Goal: Task Accomplishment & Management: Use online tool/utility

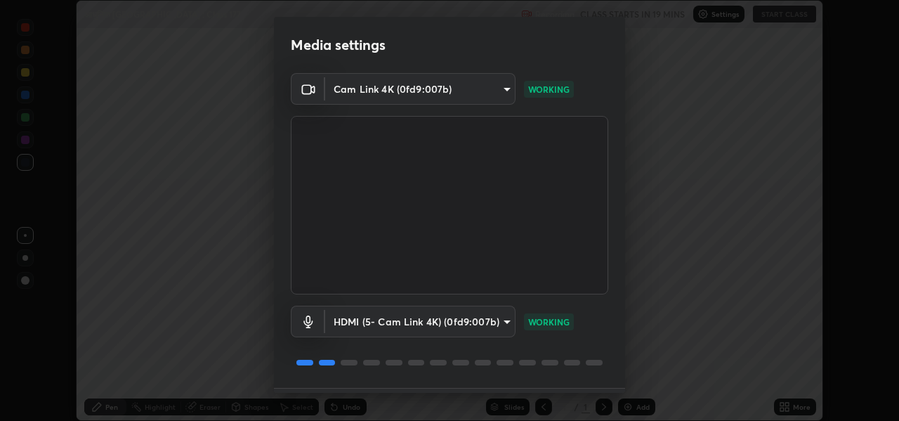
scroll to position [40, 0]
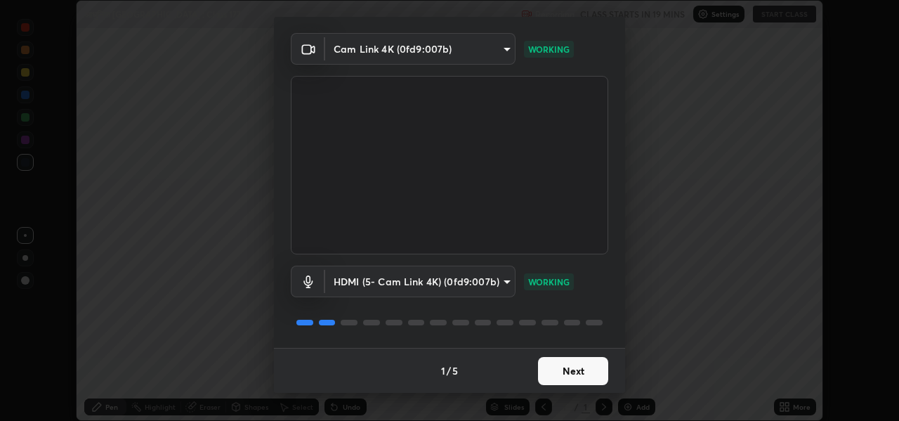
click at [587, 377] on button "Next" at bounding box center [573, 371] width 70 height 28
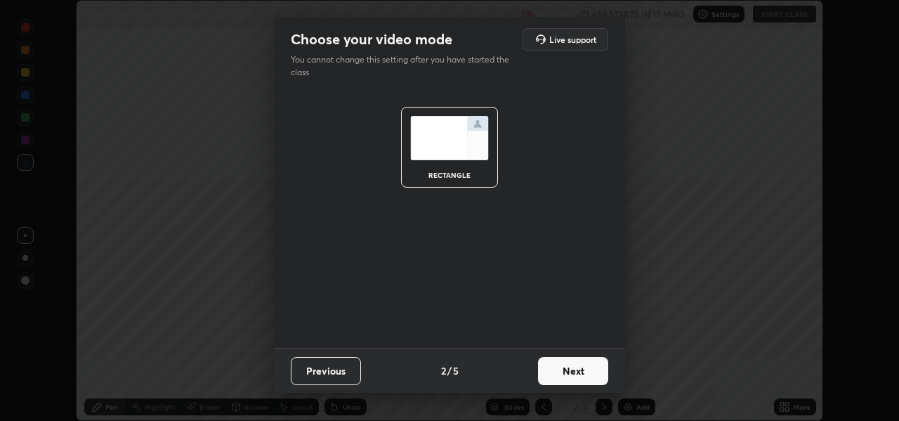
scroll to position [0, 0]
click at [588, 368] on button "Next" at bounding box center [573, 371] width 70 height 28
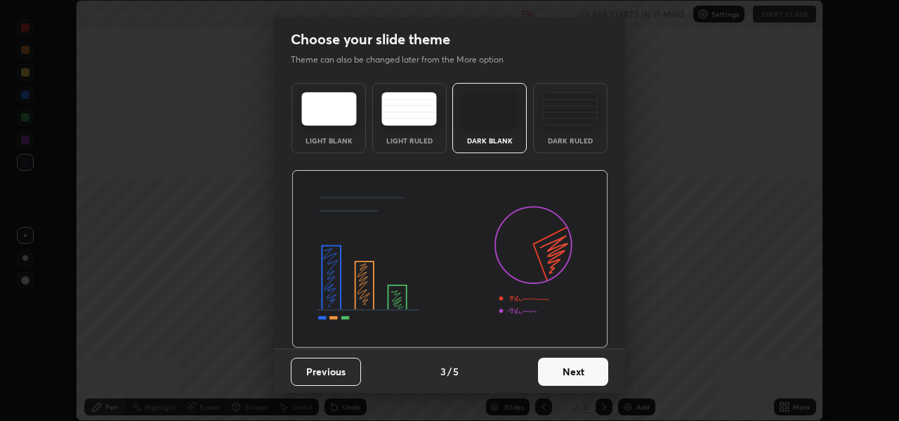
click at [587, 370] on button "Next" at bounding box center [573, 372] width 70 height 28
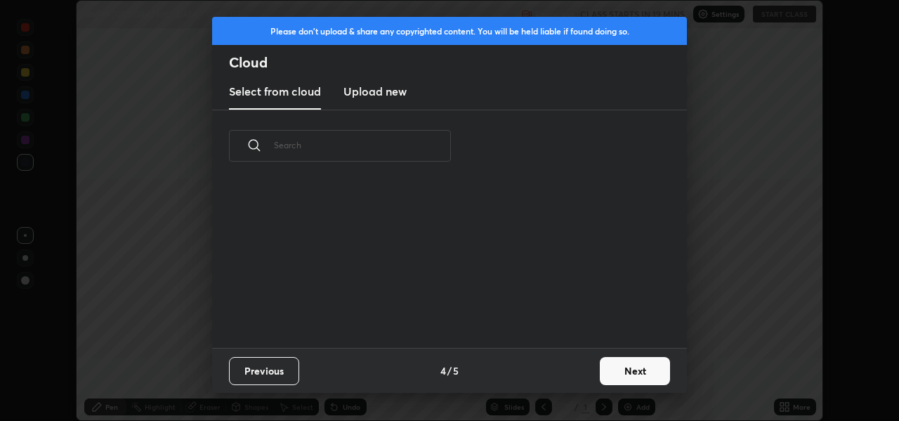
click at [619, 371] on button "Next" at bounding box center [635, 371] width 70 height 28
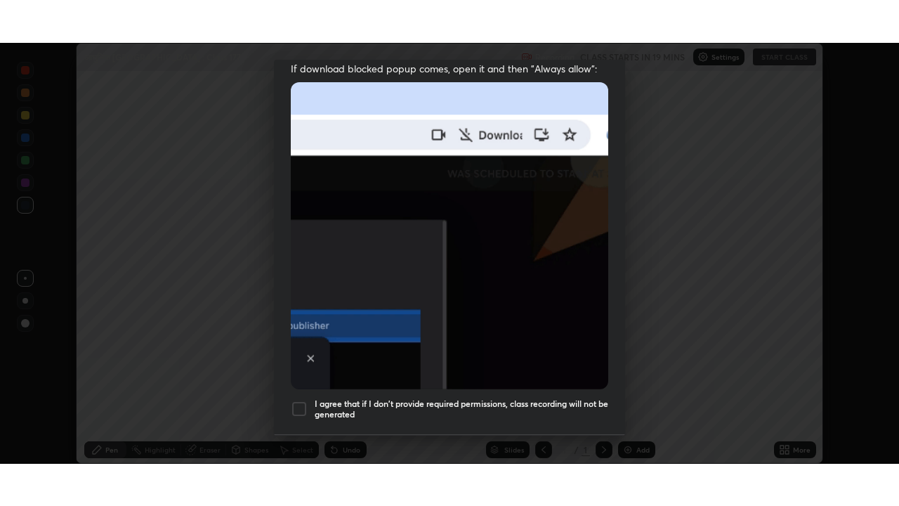
scroll to position [327, 0]
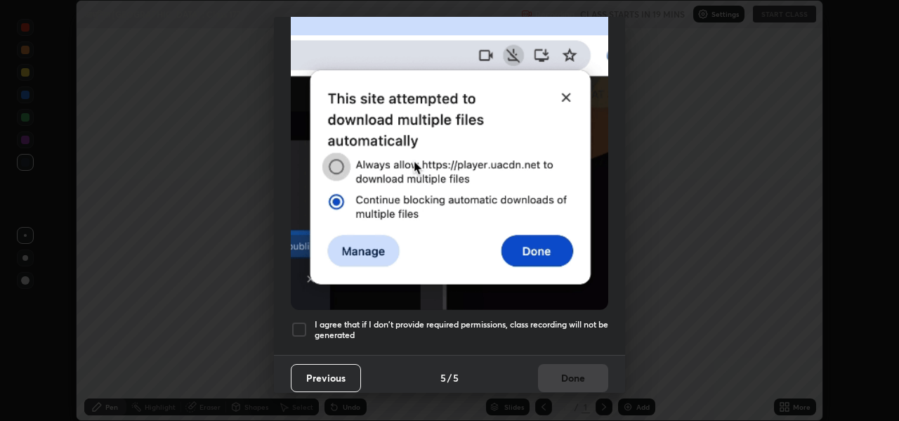
click at [301, 321] on div at bounding box center [299, 329] width 17 height 17
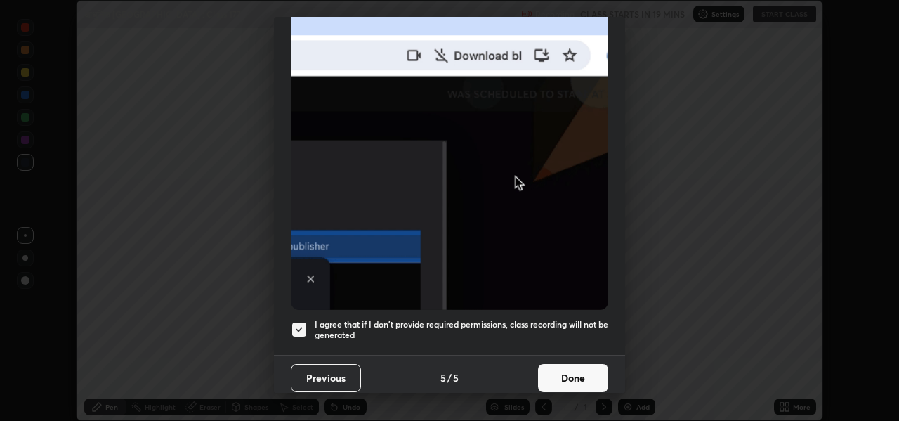
click at [566, 379] on button "Done" at bounding box center [573, 378] width 70 height 28
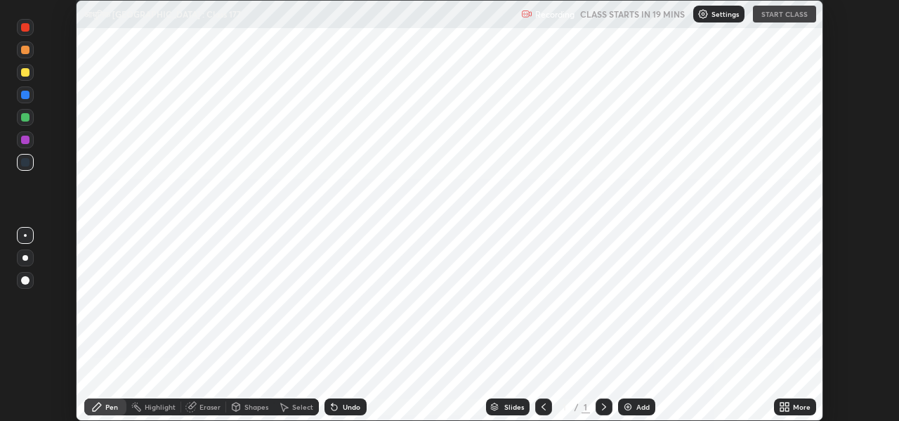
click at [644, 408] on div "Add" at bounding box center [643, 406] width 13 height 7
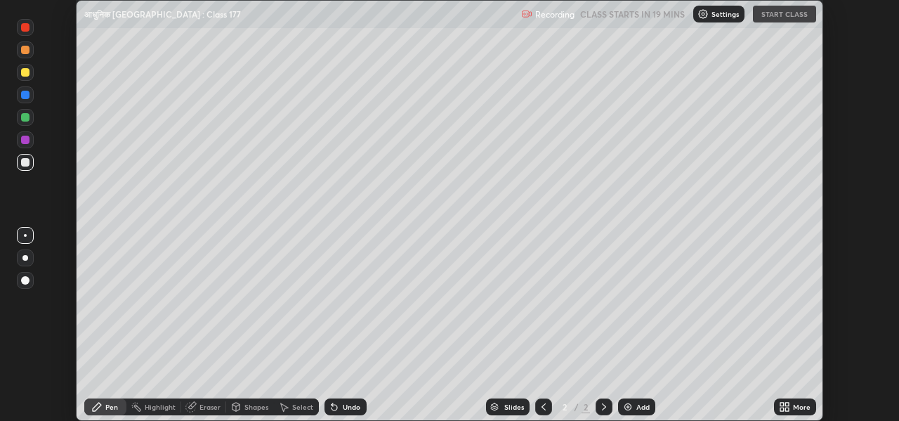
click at [796, 407] on div "More" at bounding box center [802, 406] width 18 height 7
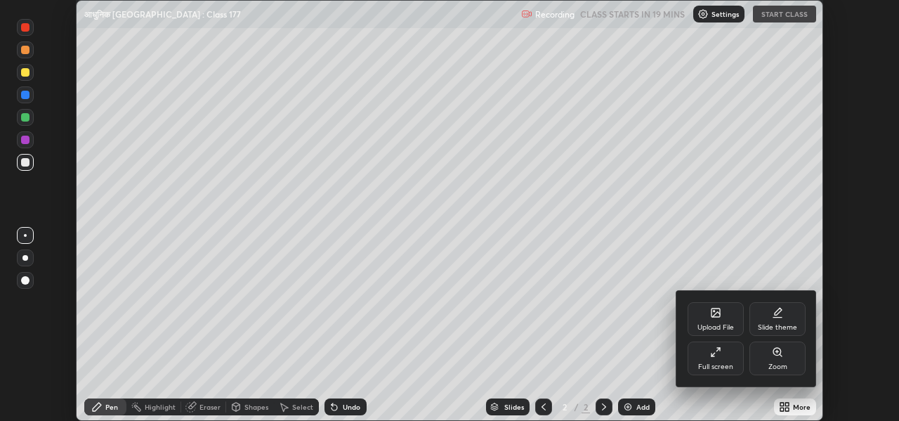
click at [723, 361] on div "Full screen" at bounding box center [716, 359] width 56 height 34
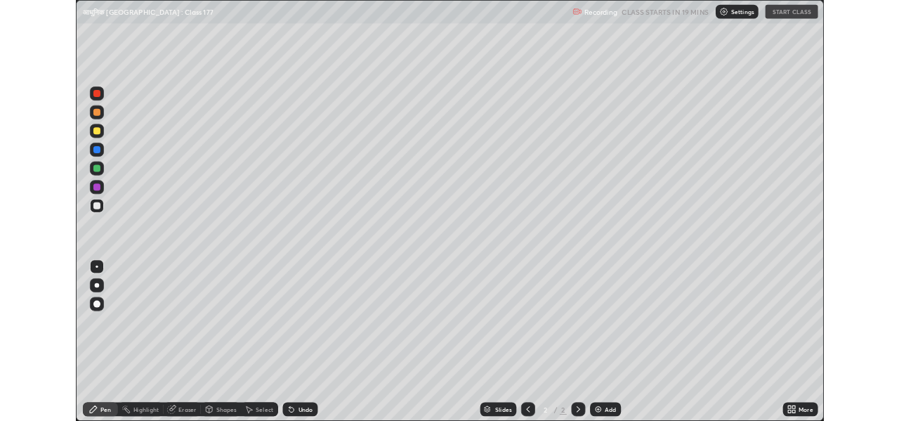
scroll to position [506, 899]
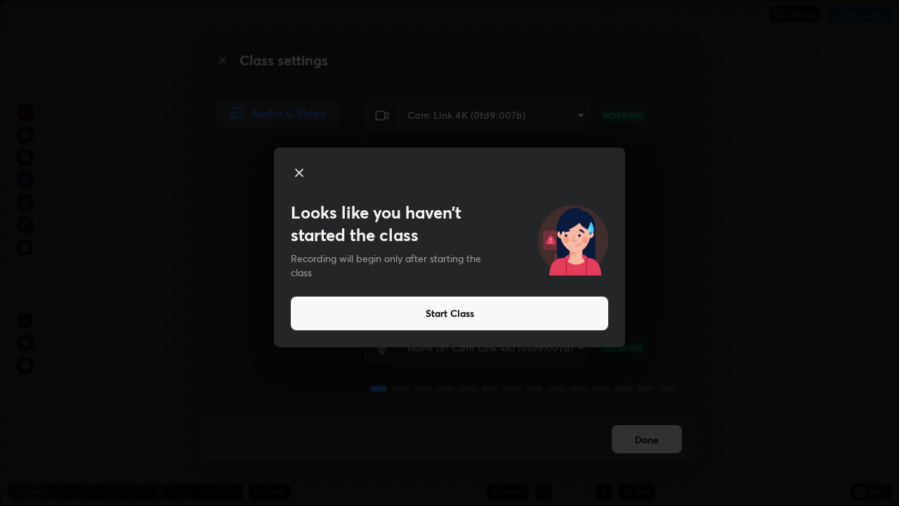
click at [297, 171] on icon at bounding box center [299, 172] width 7 height 7
click at [300, 171] on icon at bounding box center [299, 172] width 17 height 17
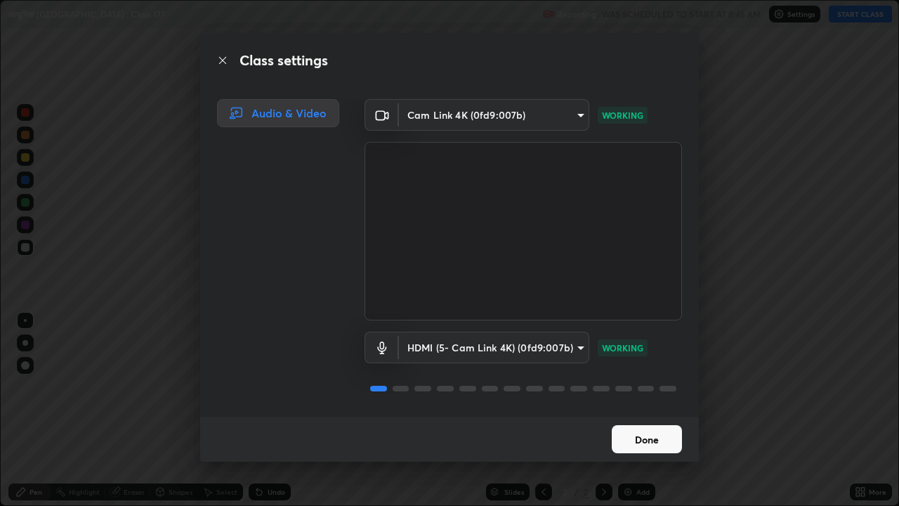
click at [652, 420] on button "Done" at bounding box center [647, 439] width 70 height 28
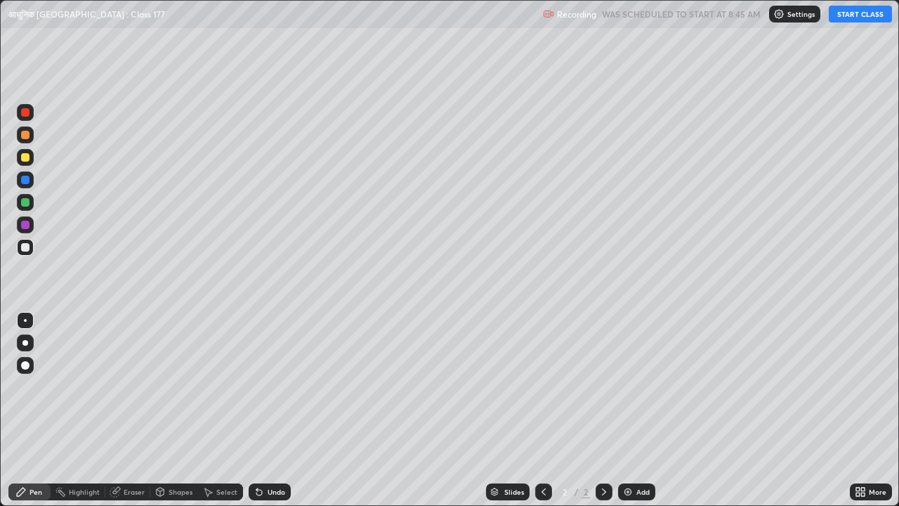
click at [863, 420] on icon at bounding box center [864, 495] width 4 height 4
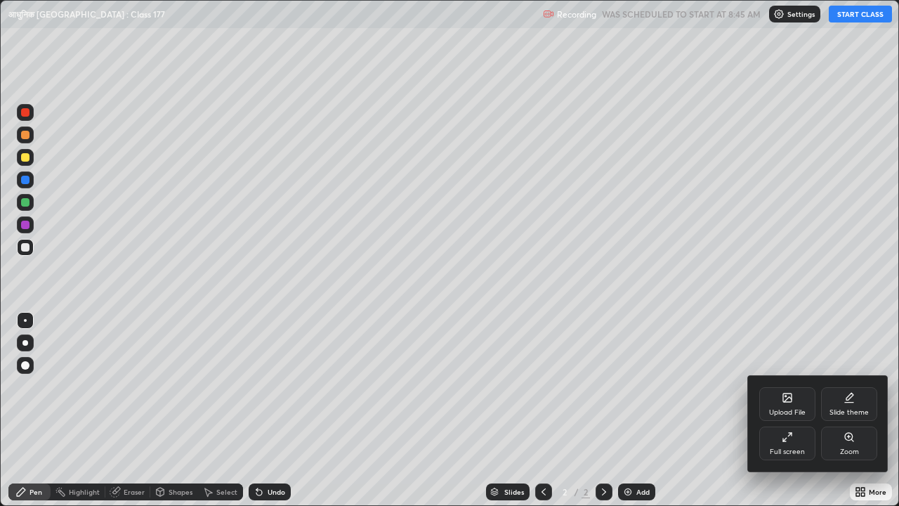
click at [793, 420] on div "Full screen" at bounding box center [787, 451] width 35 height 7
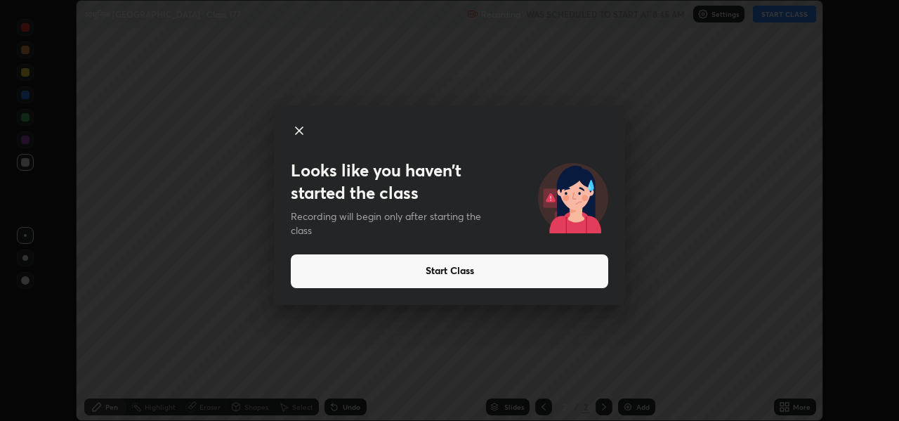
click at [301, 131] on icon at bounding box center [299, 130] width 17 height 17
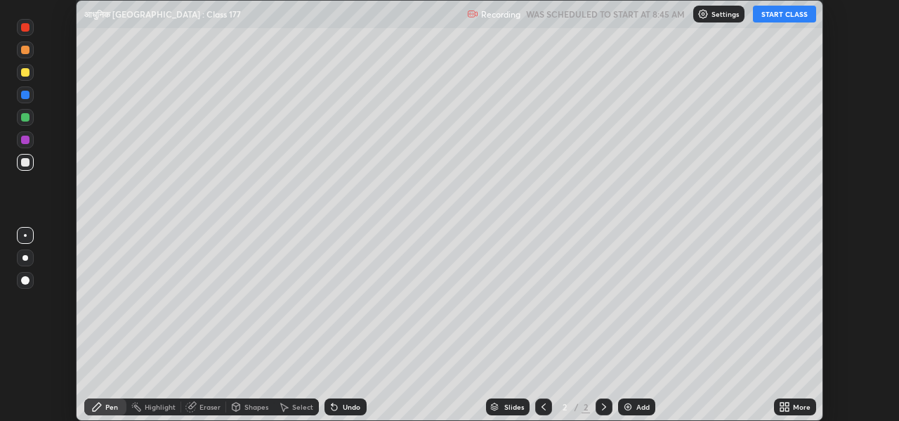
click at [793, 406] on div "More" at bounding box center [795, 406] width 42 height 17
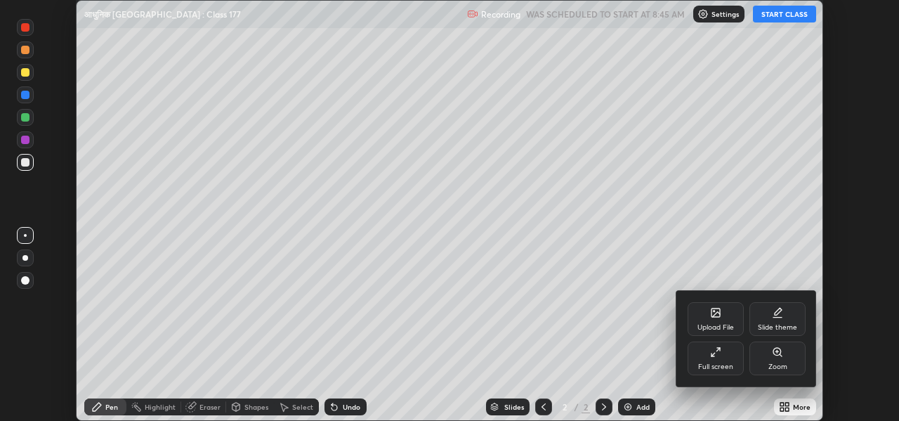
click at [715, 364] on div "Full screen" at bounding box center [715, 366] width 35 height 7
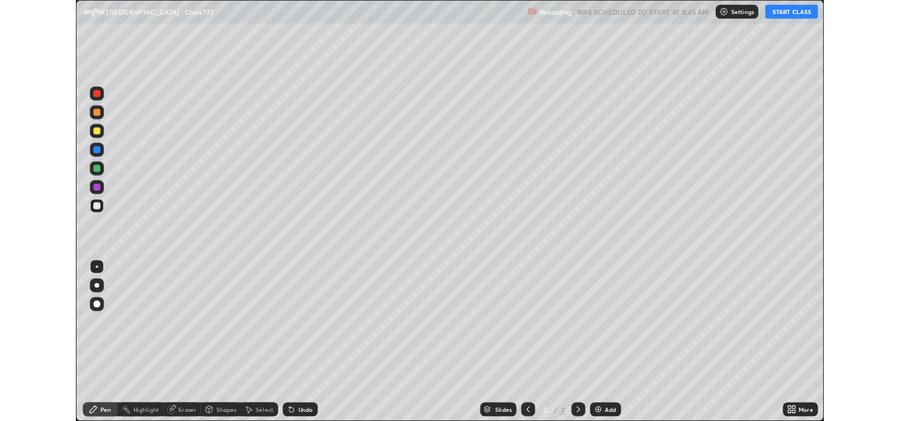
scroll to position [506, 899]
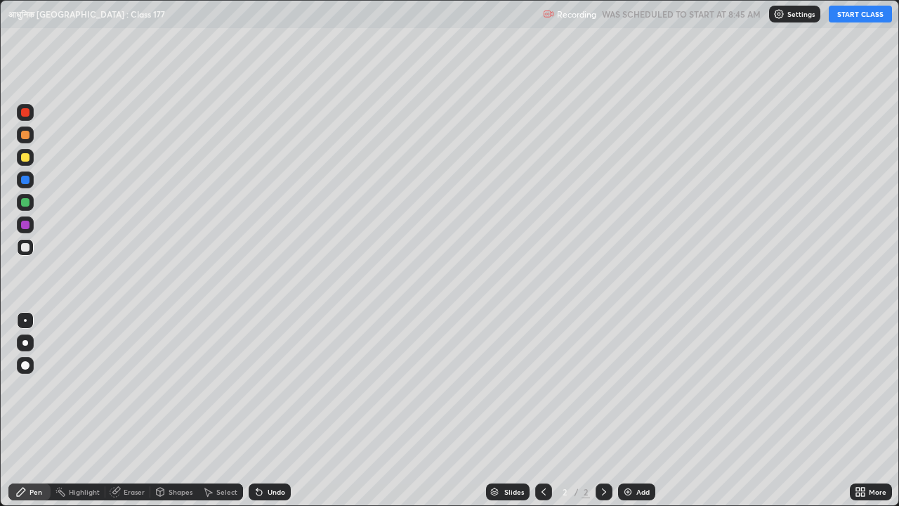
click at [845, 18] on button "START CLASS" at bounding box center [860, 14] width 63 height 17
click at [863, 420] on icon at bounding box center [864, 495] width 4 height 4
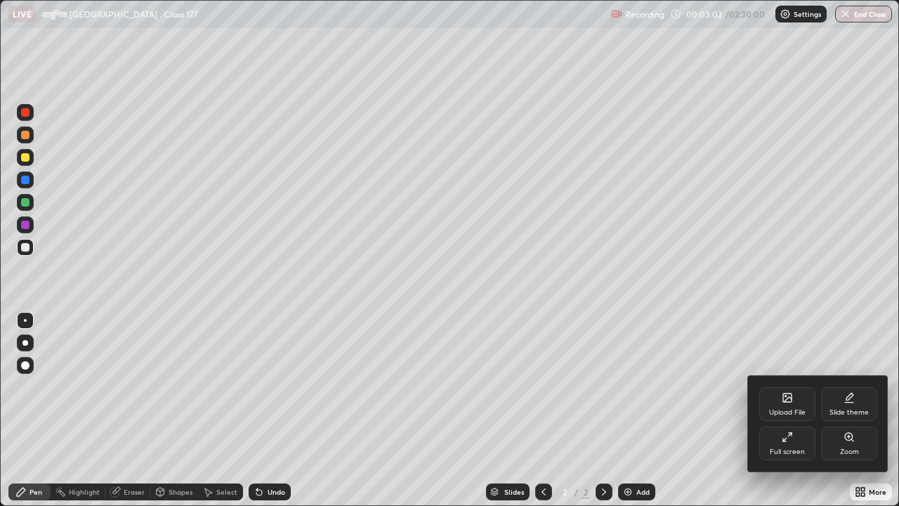
click at [787, 420] on div "Full screen" at bounding box center [787, 451] width 35 height 7
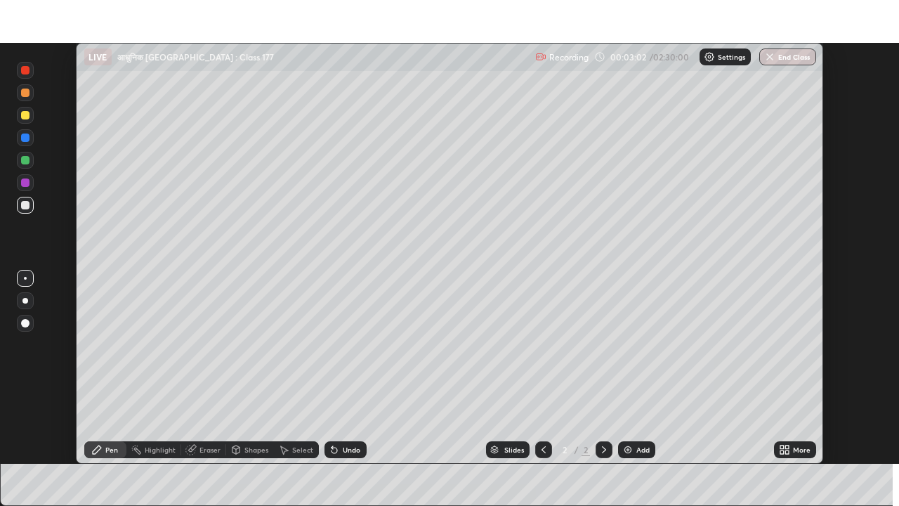
scroll to position [69850, 69371]
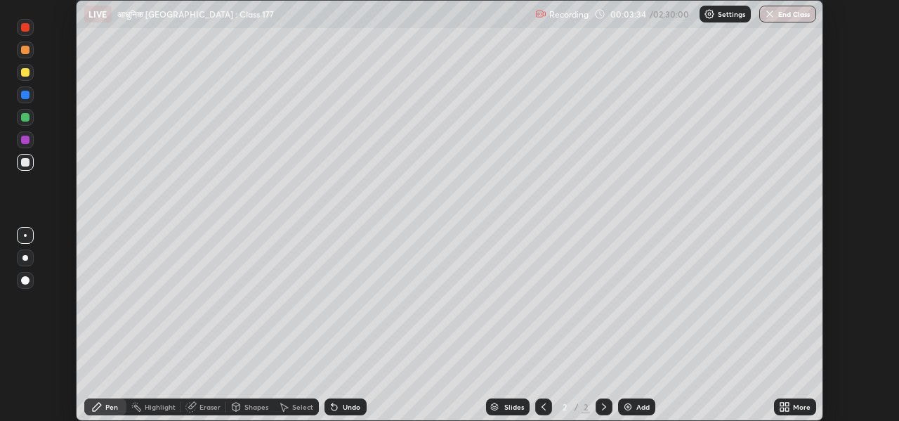
click at [787, 409] on icon at bounding box center [788, 410] width 4 height 4
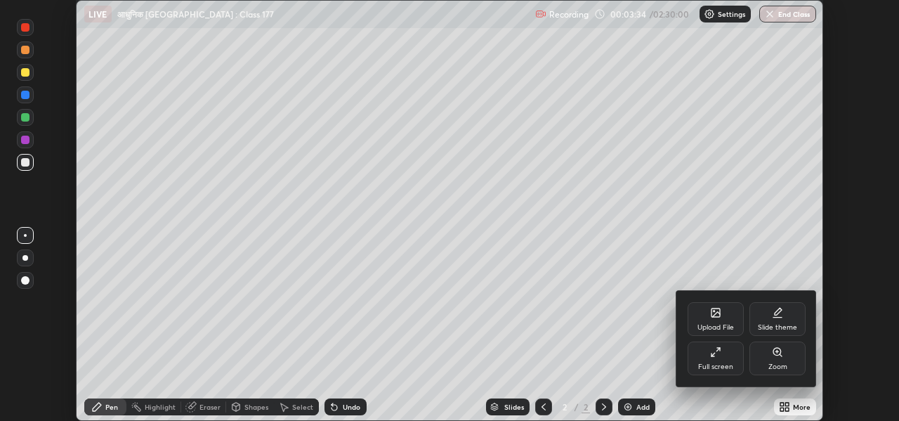
click at [725, 368] on div "Full screen" at bounding box center [715, 366] width 35 height 7
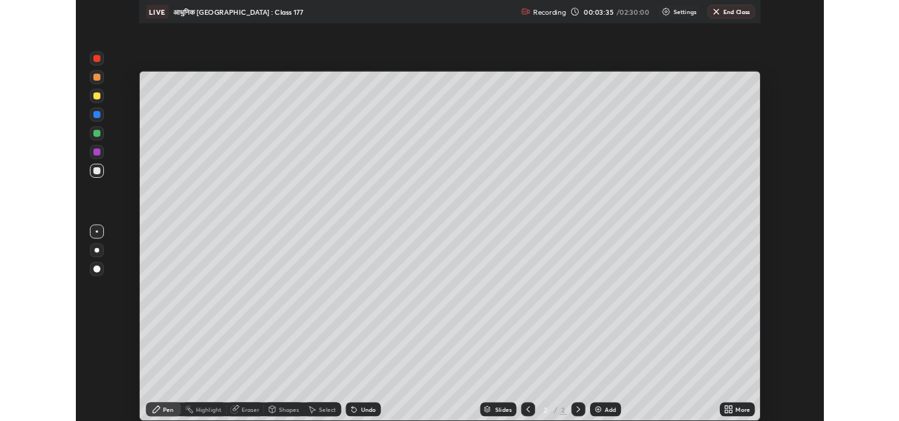
scroll to position [506, 899]
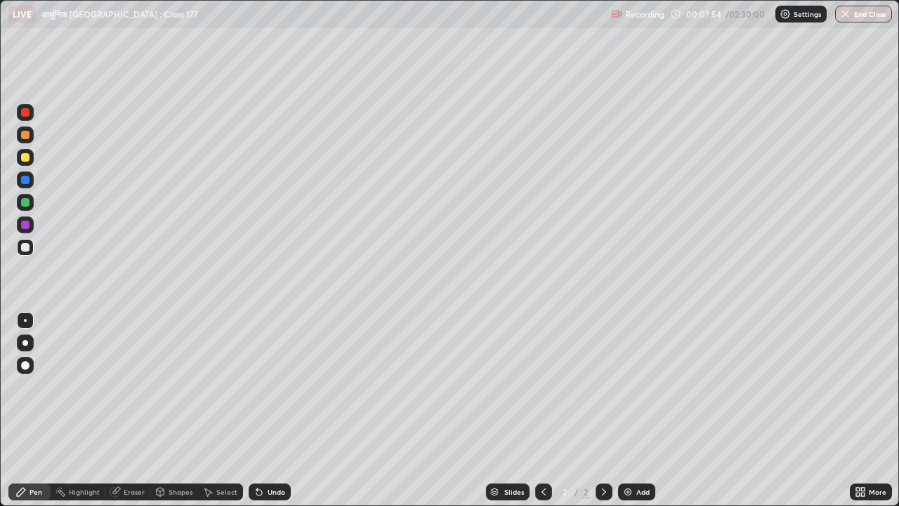
click at [878, 420] on div "More" at bounding box center [878, 491] width 18 height 7
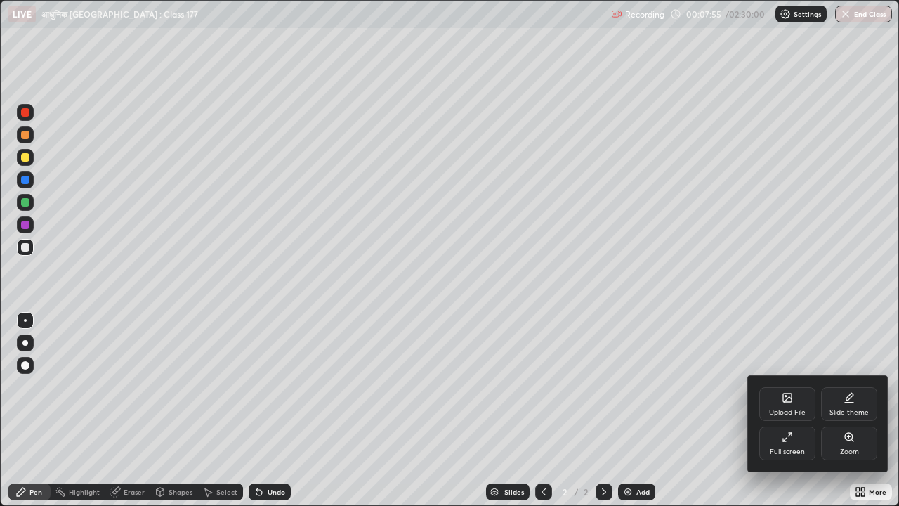
click at [795, 420] on div "Full screen" at bounding box center [787, 451] width 35 height 7
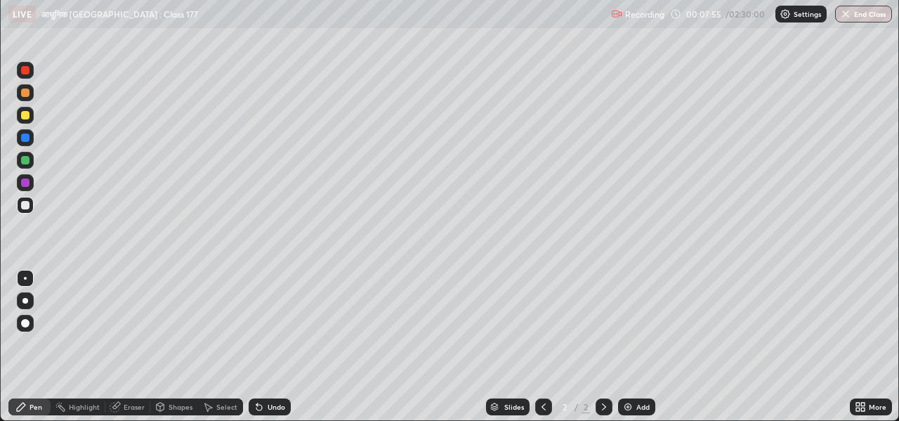
scroll to position [69850, 69371]
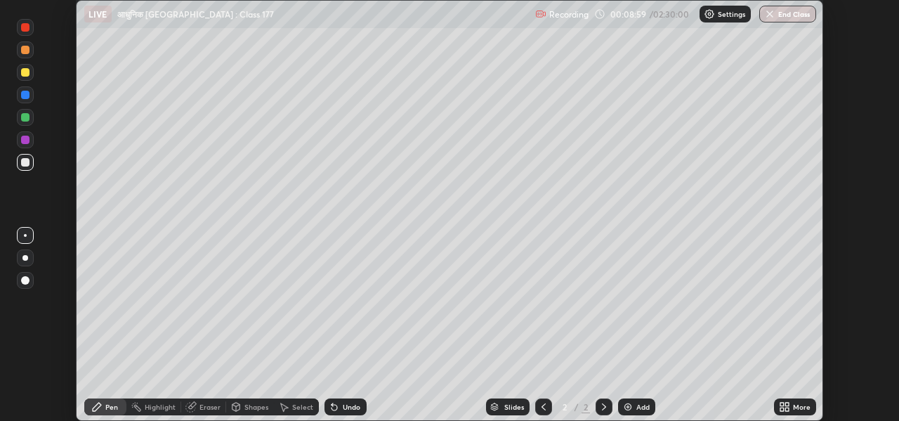
click at [891, 143] on div "Setting up your live class" at bounding box center [449, 210] width 899 height 421
